Goal: Task Accomplishment & Management: Manage account settings

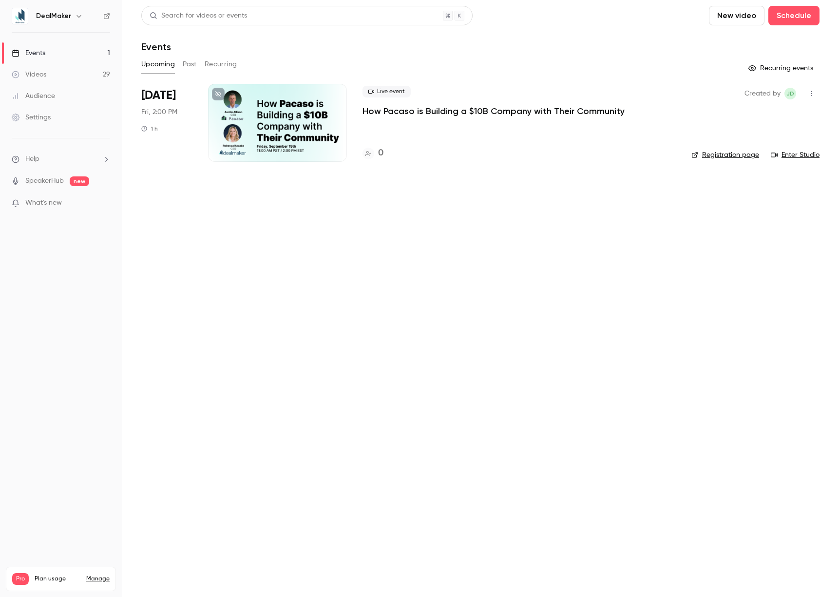
click at [104, 575] on link "Manage" at bounding box center [97, 579] width 23 height 8
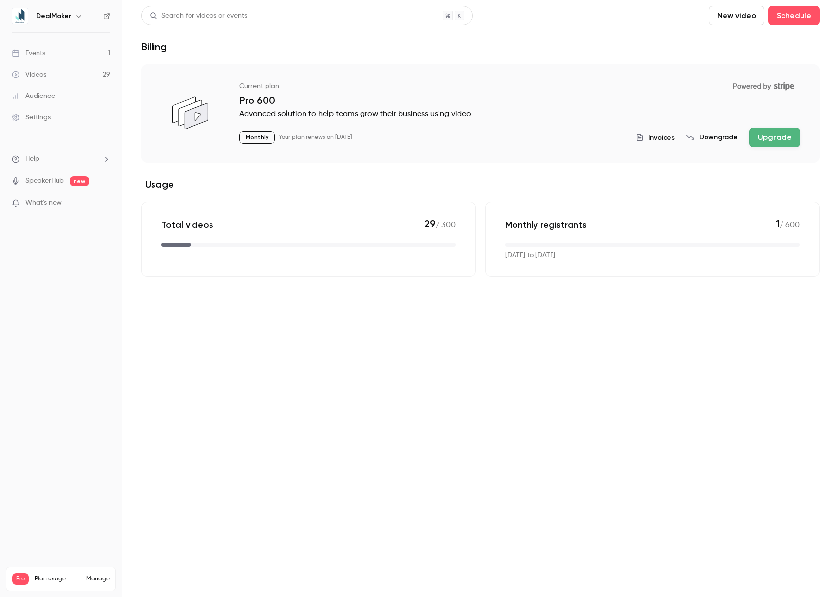
click at [54, 122] on link "Settings" at bounding box center [61, 117] width 122 height 21
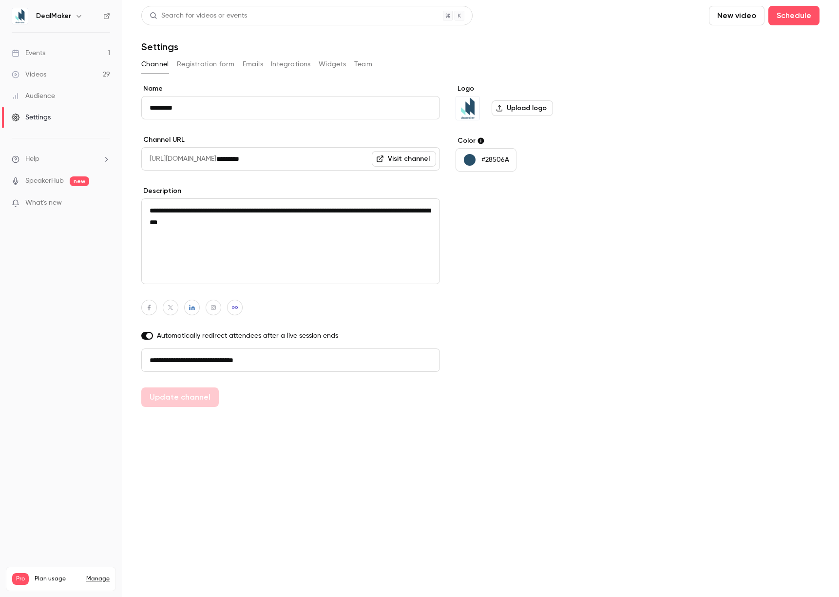
click at [374, 65] on div "Channel Registration form Emails Integrations Widgets Team" at bounding box center [480, 65] width 678 height 16
click at [369, 65] on button "Team" at bounding box center [363, 65] width 19 height 16
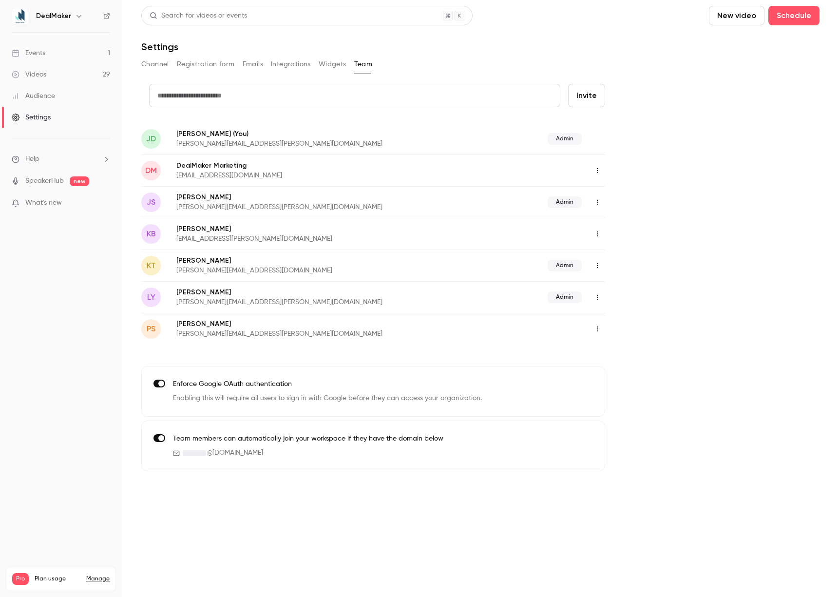
click at [427, 110] on form "credit card Invite" at bounding box center [373, 103] width 464 height 39
click at [461, 104] on input "text" at bounding box center [354, 95] width 411 height 23
click at [249, 95] on input "text" at bounding box center [354, 95] width 411 height 23
paste input "**********"
type input "**********"
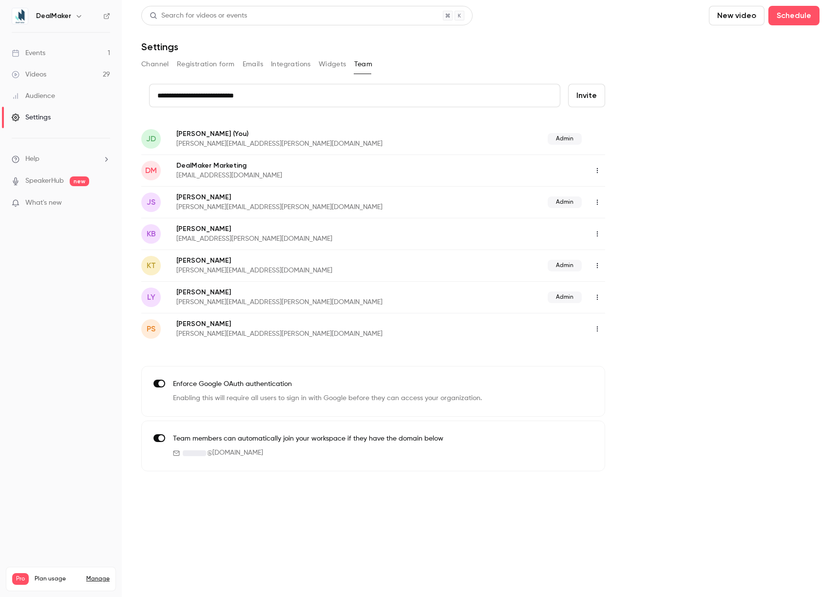
click at [587, 100] on button "Invite" at bounding box center [586, 95] width 37 height 23
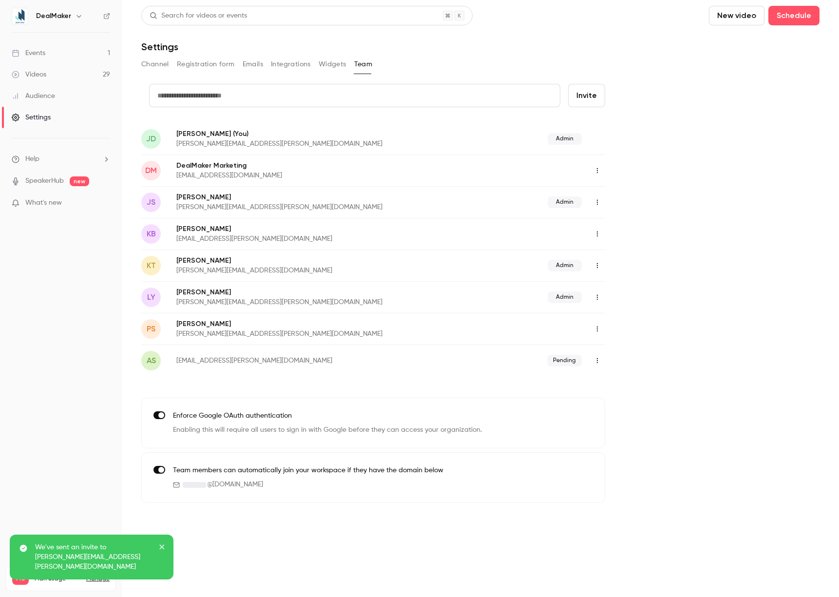
click at [594, 231] on icon "button" at bounding box center [597, 233] width 8 height 7
click at [483, 233] on div at bounding box center [419, 298] width 839 height 597
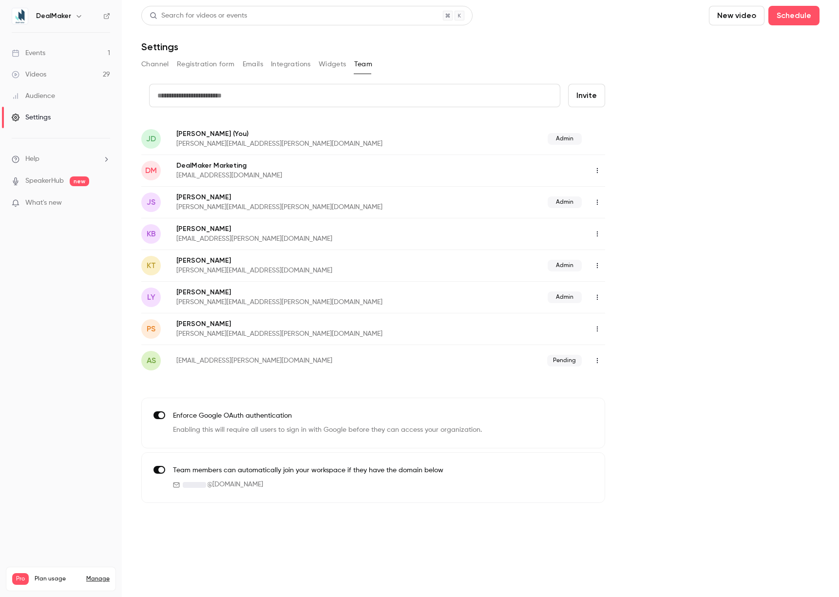
click at [597, 233] on icon "button" at bounding box center [597, 233] width 1 height 5
click at [617, 281] on div "Delete member" at bounding box center [650, 284] width 74 height 10
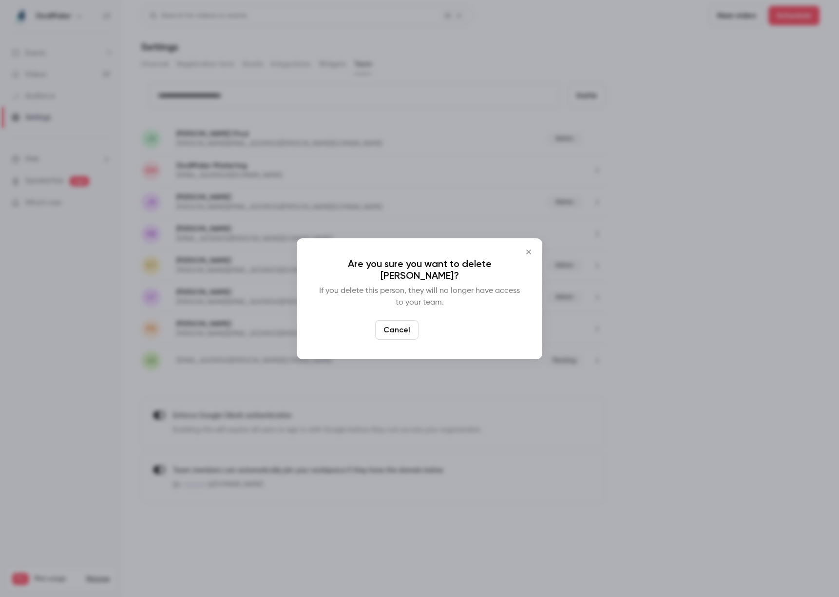
click at [441, 321] on button "Delete" at bounding box center [443, 329] width 42 height 19
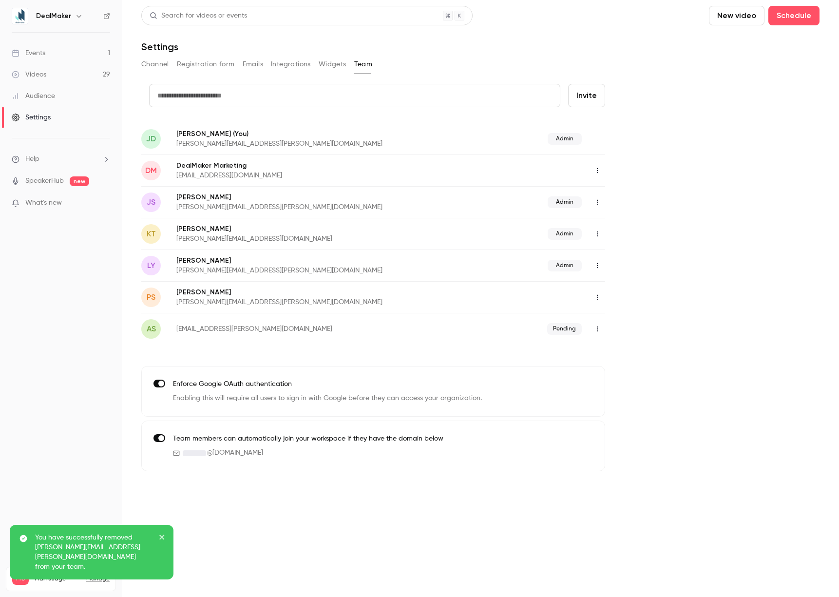
click at [594, 264] on icon "button" at bounding box center [597, 265] width 8 height 7
click at [636, 319] on div "Delete member" at bounding box center [650, 316] width 74 height 10
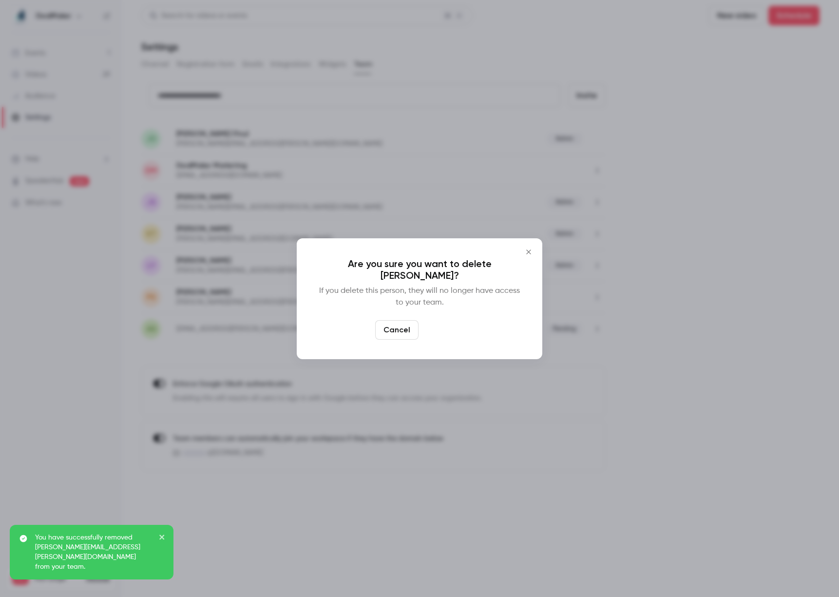
click at [452, 321] on button "Delete" at bounding box center [443, 329] width 42 height 19
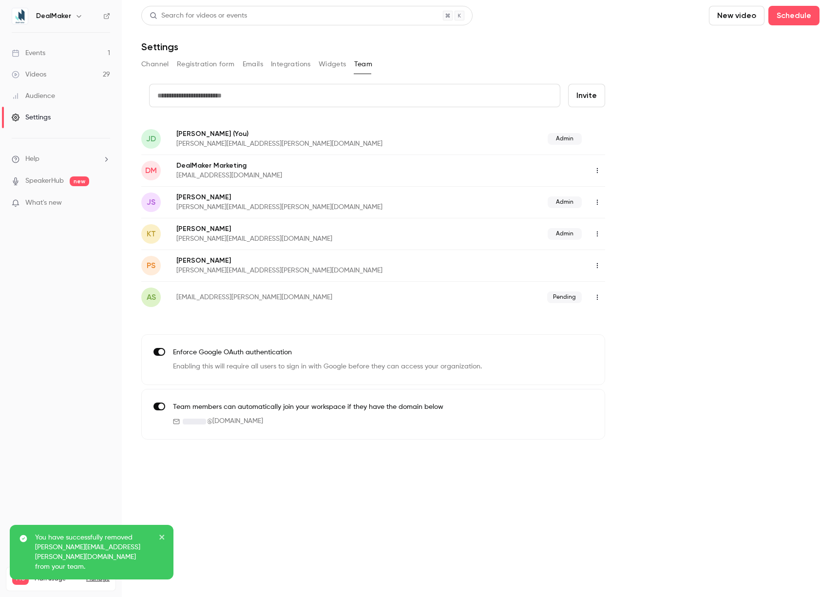
click at [49, 185] on link "SpeakerHub" at bounding box center [44, 181] width 38 height 10
